Goal: Transaction & Acquisition: Purchase product/service

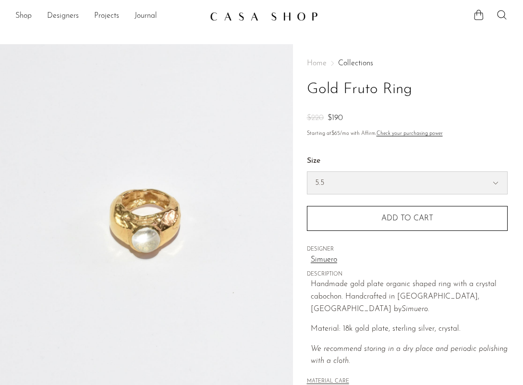
click at [375, 177] on select "5.5 6.5 7" at bounding box center [407, 183] width 200 height 22
select select "6.5"
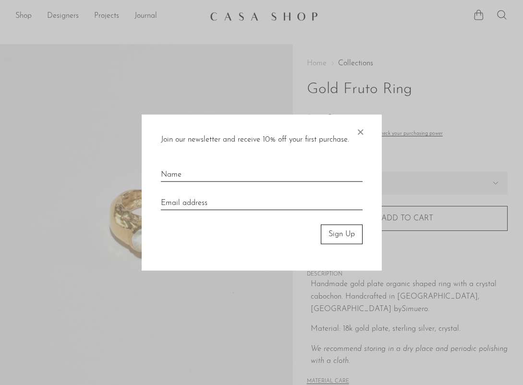
click at [362, 129] on span "×" at bounding box center [360, 130] width 10 height 31
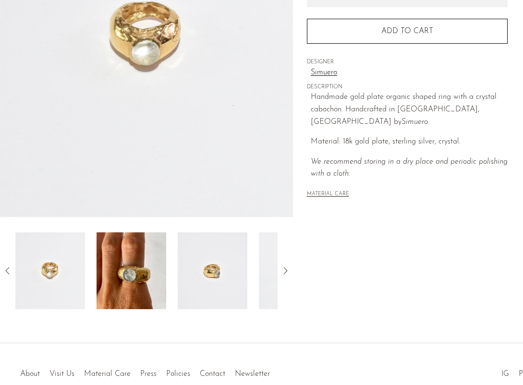
scroll to position [195, 0]
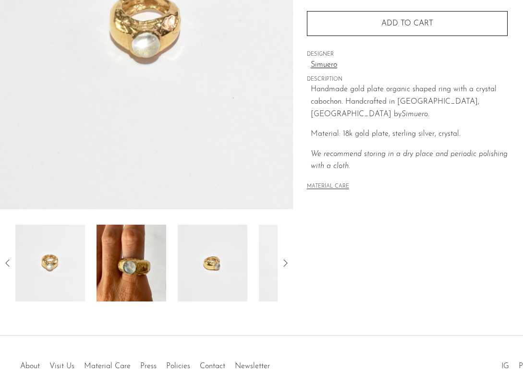
click at [134, 259] on img at bounding box center [132, 263] width 70 height 77
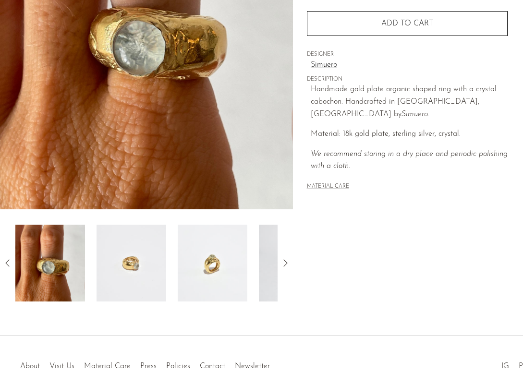
click at [155, 258] on img at bounding box center [132, 263] width 70 height 77
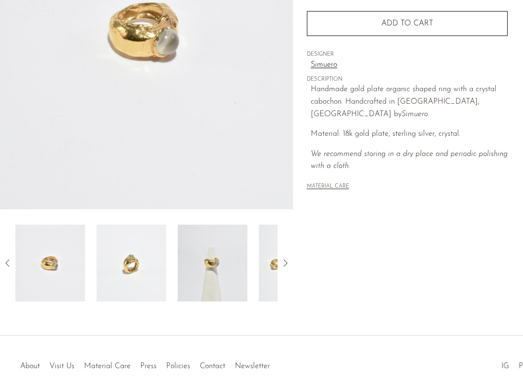
click at [196, 271] on img at bounding box center [213, 263] width 70 height 77
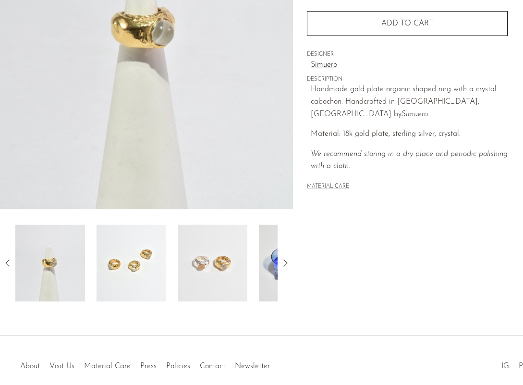
click at [225, 274] on img at bounding box center [213, 263] width 70 height 77
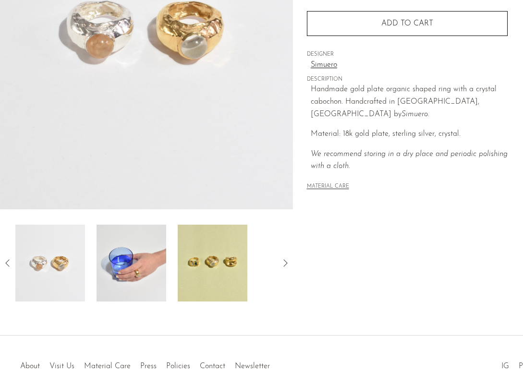
click at [225, 275] on img at bounding box center [213, 263] width 70 height 77
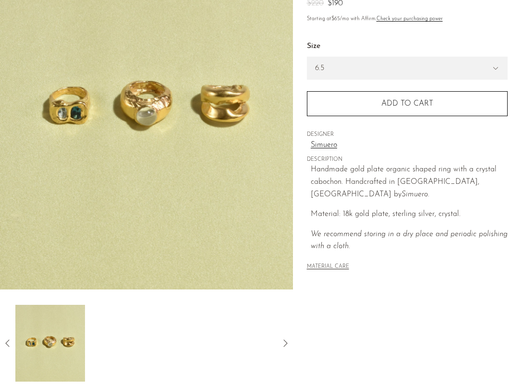
scroll to position [0, 0]
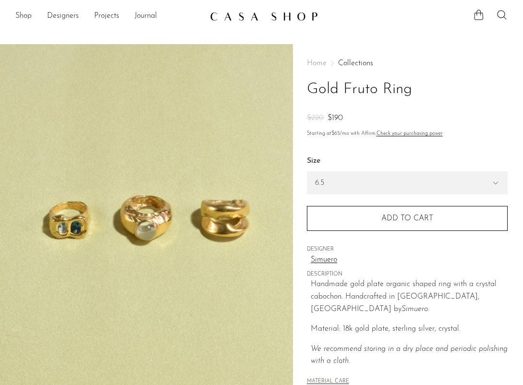
click at [257, 11] on link at bounding box center [262, 16] width 104 height 17
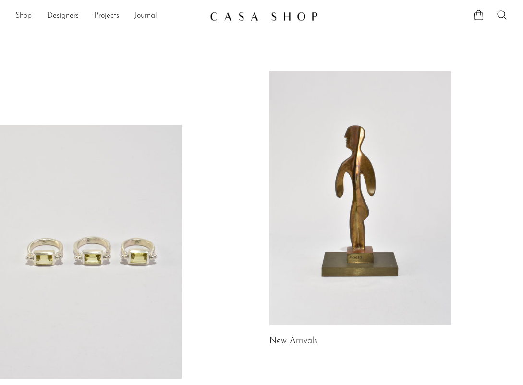
click at [99, 129] on link at bounding box center [91, 252] width 182 height 254
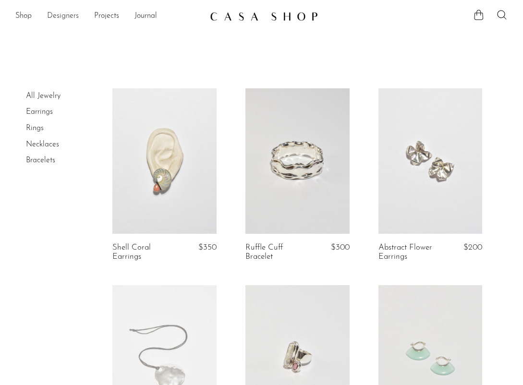
click at [64, 14] on link "Designers" at bounding box center [63, 16] width 32 height 12
click at [25, 11] on link "Shop" at bounding box center [23, 16] width 16 height 12
